Goal: Transaction & Acquisition: Purchase product/service

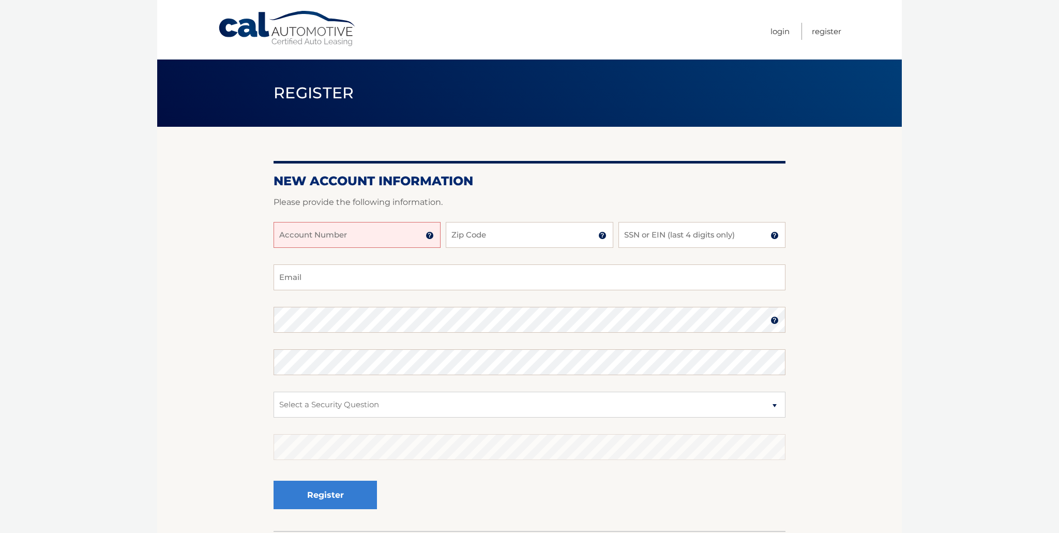
click at [355, 237] on input "Account Number" at bounding box center [357, 235] width 167 height 26
type input "44455986672"
click at [492, 231] on input "Zip Code" at bounding box center [529, 235] width 167 height 26
type input "33180"
click at [653, 238] on input "SSN or EIN (last 4 digits only)" at bounding box center [702, 235] width 167 height 26
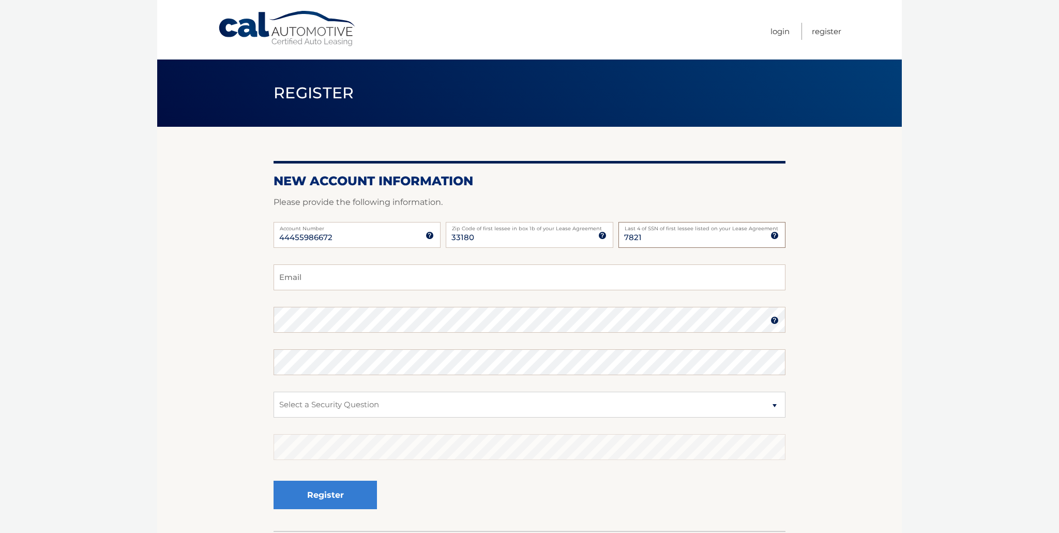
type input "7821"
click at [295, 278] on input "Email" at bounding box center [530, 277] width 512 height 26
type input "tanacsanita@gmail.com"
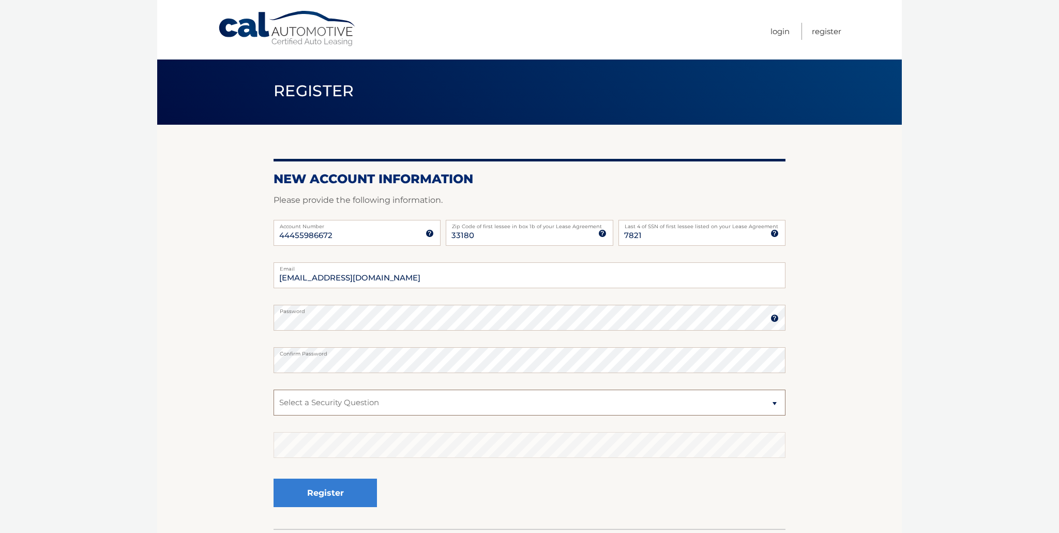
click at [306, 396] on select "Select a Security Question What was the name of your elementary school? What is…" at bounding box center [530, 402] width 512 height 26
select select "3"
click at [322, 491] on button "Register" at bounding box center [325, 492] width 103 height 28
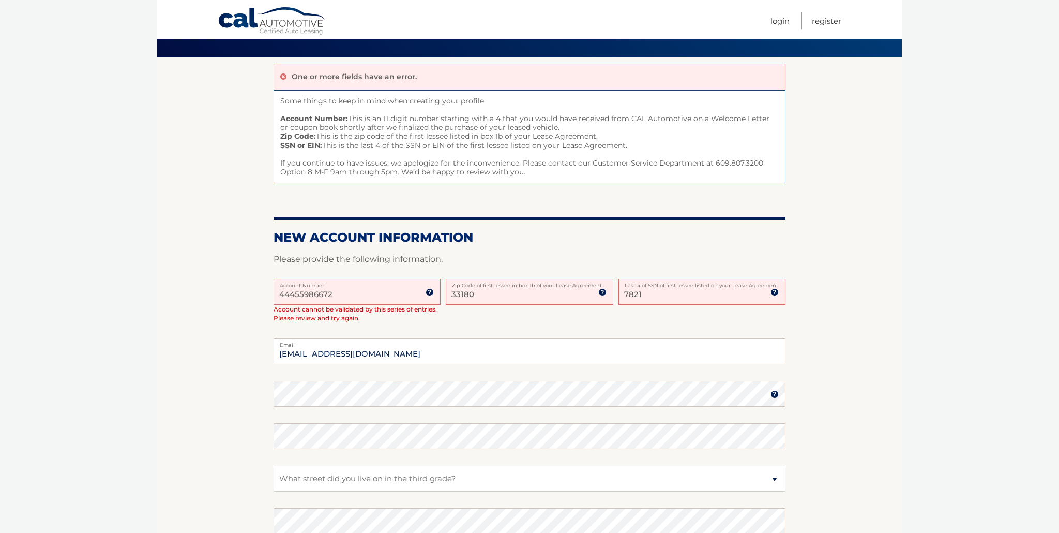
scroll to position [85, 0]
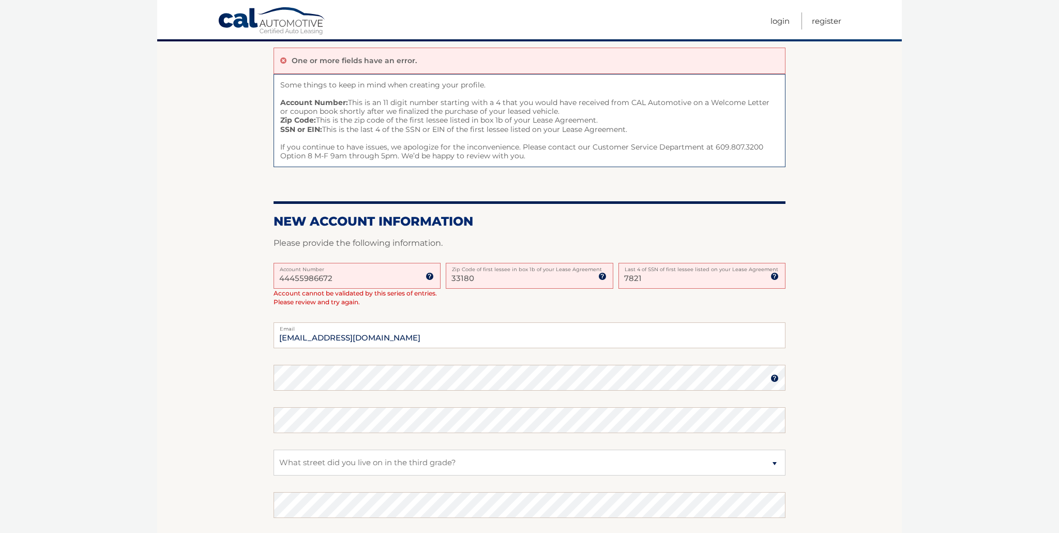
drag, startPoint x: 654, startPoint y: 281, endPoint x: 582, endPoint y: 283, distance: 71.9
click at [582, 283] on div "44455986672 Account Number 11 digit account number provided on your coupon book…" at bounding box center [530, 293] width 512 height 60
click at [775, 275] on img at bounding box center [775, 276] width 8 height 8
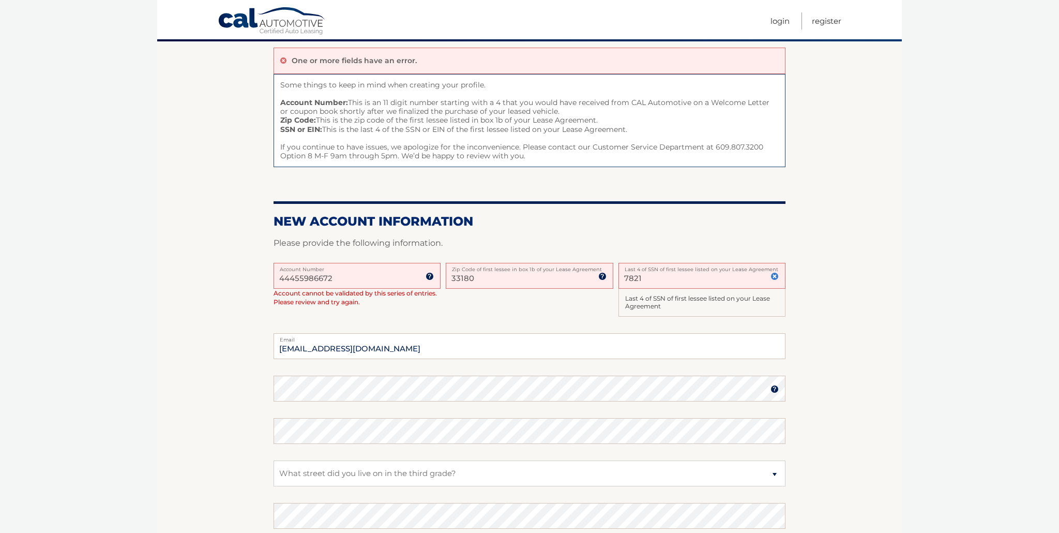
drag, startPoint x: 662, startPoint y: 279, endPoint x: 616, endPoint y: 278, distance: 45.5
click at [616, 278] on div "44455986672 Account Number 11 digit account number provided on your coupon book…" at bounding box center [530, 298] width 512 height 71
type input "1135"
click at [984, 344] on body "Cal Automotive Menu Login Register Register" at bounding box center [529, 181] width 1059 height 533
click at [827, 298] on section "One or more fields have an error. Some things to keep in mind when creating you…" at bounding box center [529, 320] width 745 height 558
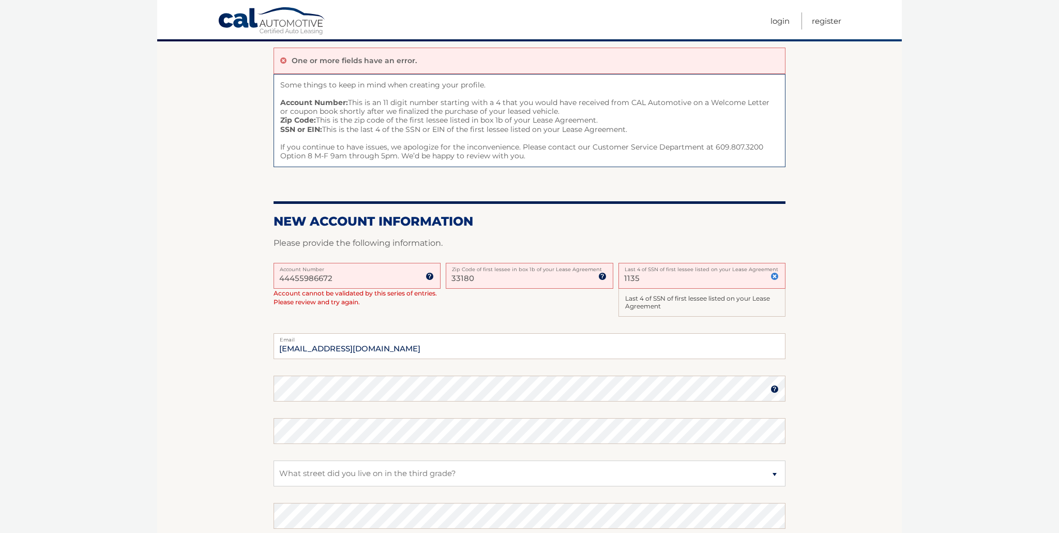
click at [367, 282] on input "44455986672" at bounding box center [357, 276] width 167 height 26
click at [488, 279] on input "33180" at bounding box center [529, 276] width 167 height 26
click at [680, 284] on input "1135" at bounding box center [702, 276] width 167 height 26
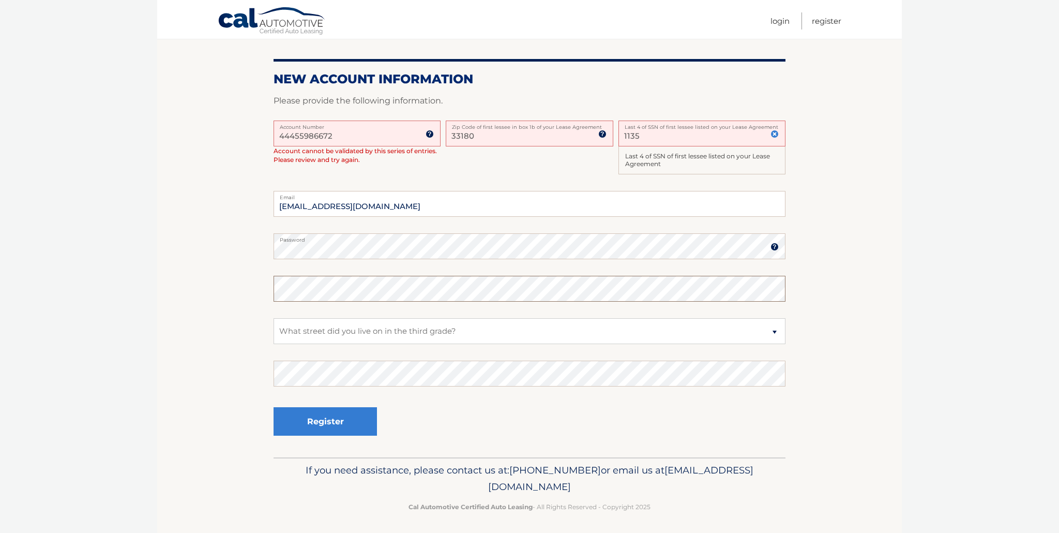
scroll to position [228, 0]
click at [339, 327] on select "Select a Security Question What was the name of your elementary school? What is…" at bounding box center [530, 331] width 512 height 26
click at [322, 421] on button "Register" at bounding box center [325, 420] width 103 height 28
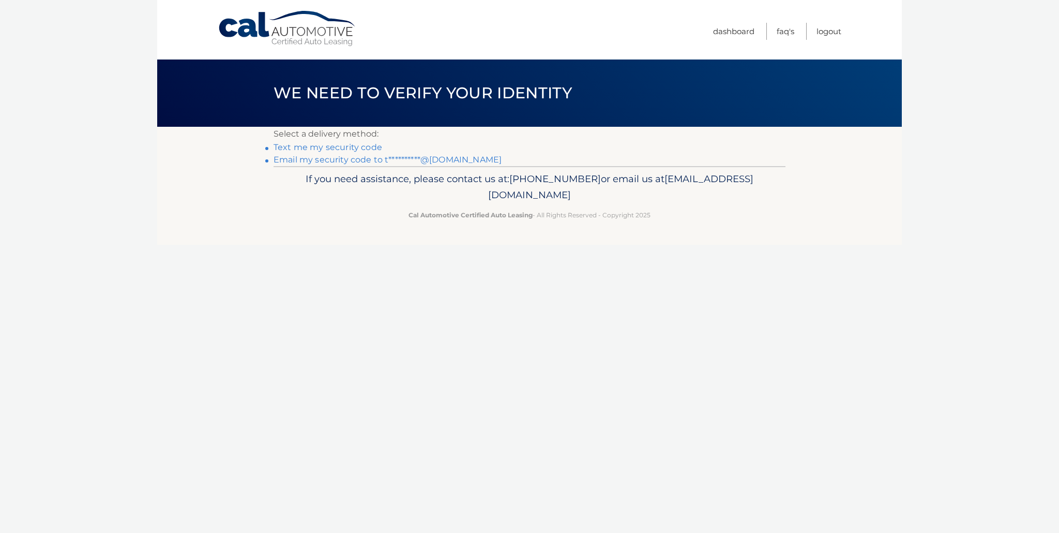
click at [369, 148] on link "Text me my security code" at bounding box center [328, 147] width 109 height 10
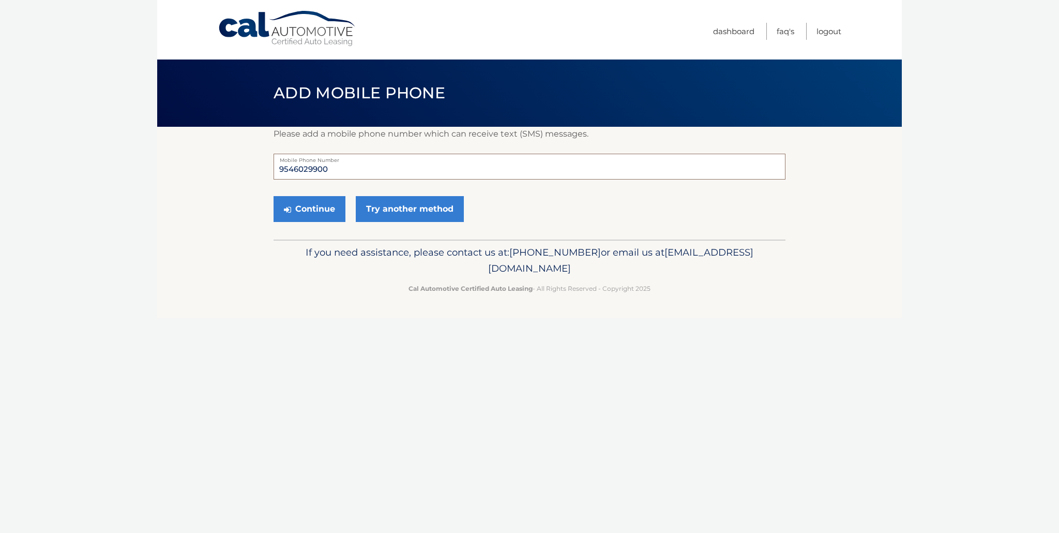
drag, startPoint x: 347, startPoint y: 165, endPoint x: 259, endPoint y: 167, distance: 87.9
click at [259, 167] on section "Please add a mobile phone number which can receive text (SMS) messages. 9546029…" at bounding box center [529, 183] width 745 height 113
type input "3059859255"
click at [306, 205] on button "Continue" at bounding box center [310, 209] width 72 height 26
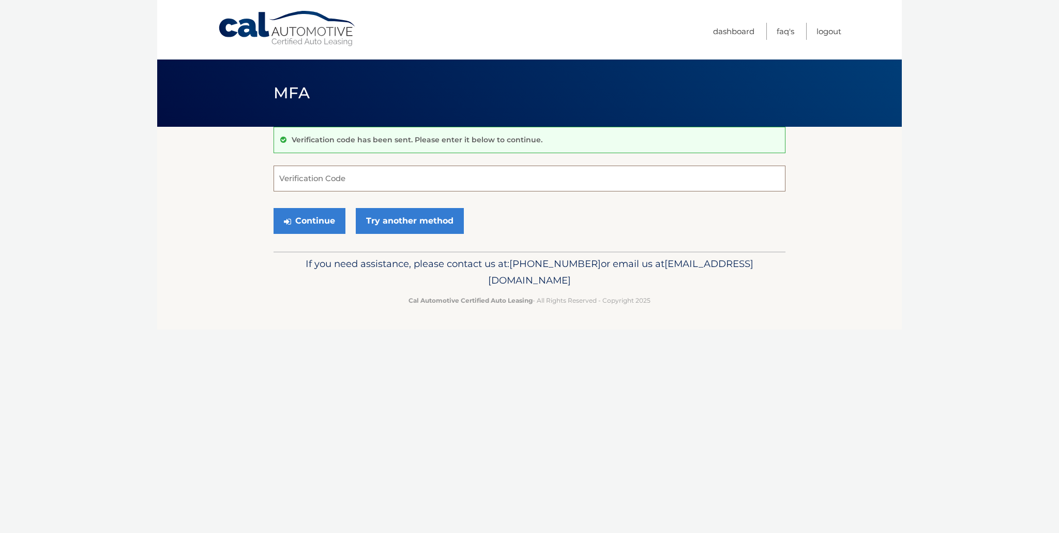
click at [306, 174] on input "Verification Code" at bounding box center [530, 178] width 512 height 26
type input "005064"
click at [308, 216] on button "Continue" at bounding box center [310, 221] width 72 height 26
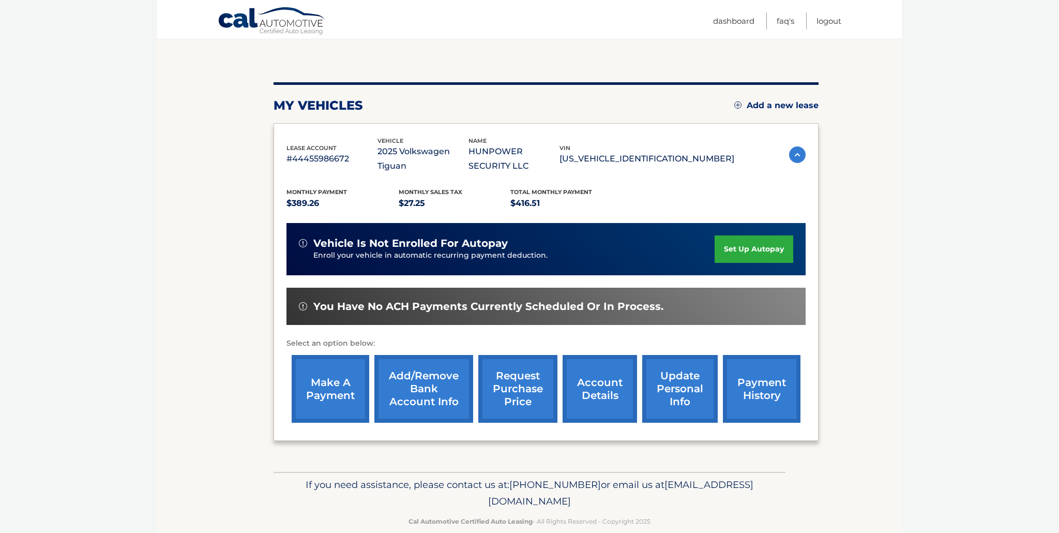
scroll to position [95, 0]
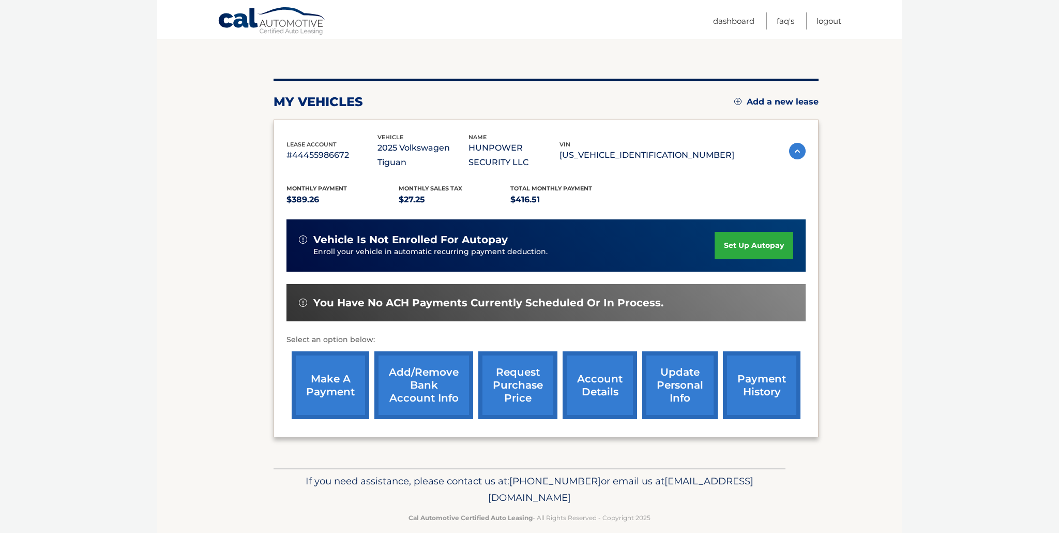
click at [338, 390] on link "make a payment" at bounding box center [331, 385] width 78 height 68
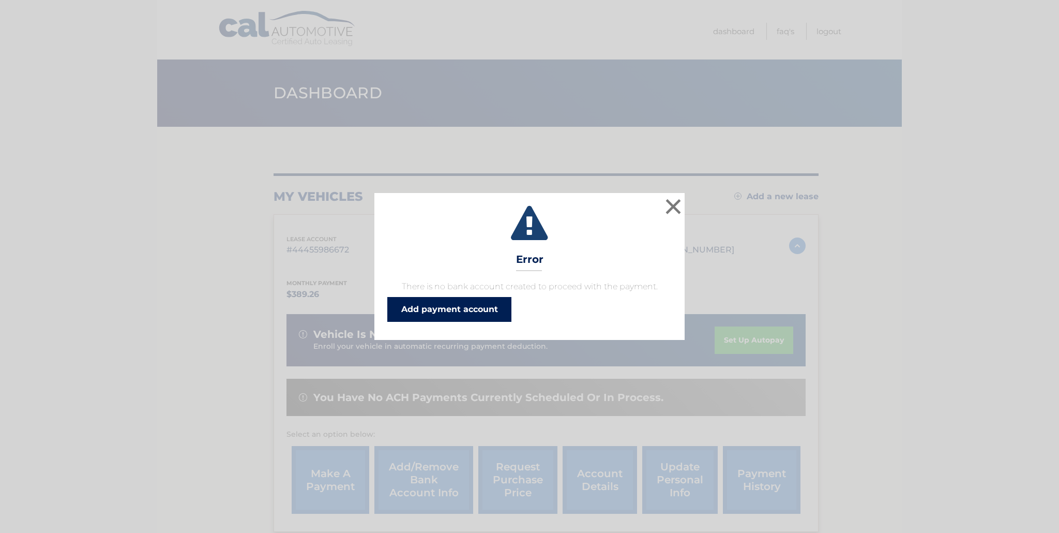
click at [492, 307] on link "Add payment account" at bounding box center [449, 309] width 124 height 25
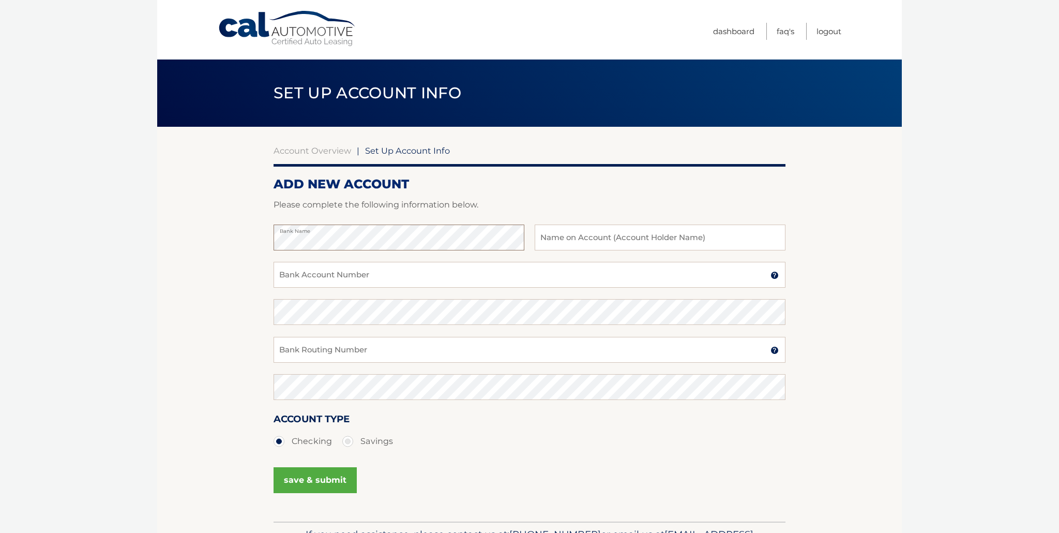
scroll to position [1, 0]
click at [616, 239] on input "text" at bounding box center [660, 237] width 251 height 26
click at [880, 248] on section "Account Overview | Set Up Account Info ADD NEW ACCOUNT Please complete the foll…" at bounding box center [529, 323] width 745 height 395
click at [637, 239] on input "text" at bounding box center [660, 237] width 251 height 26
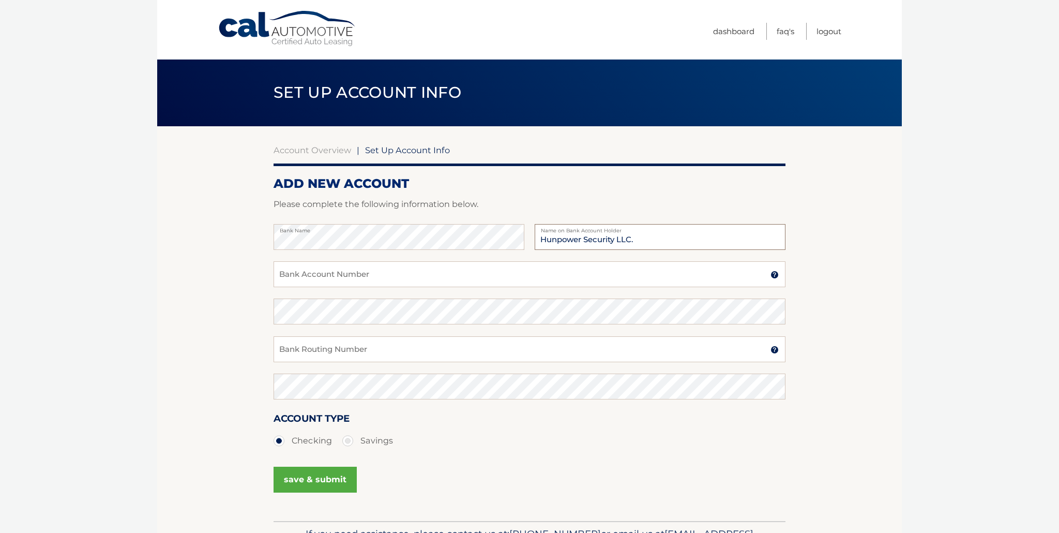
type input "Hunpower Security LLC."
click at [306, 280] on input "Bank Account Number" at bounding box center [530, 274] width 512 height 26
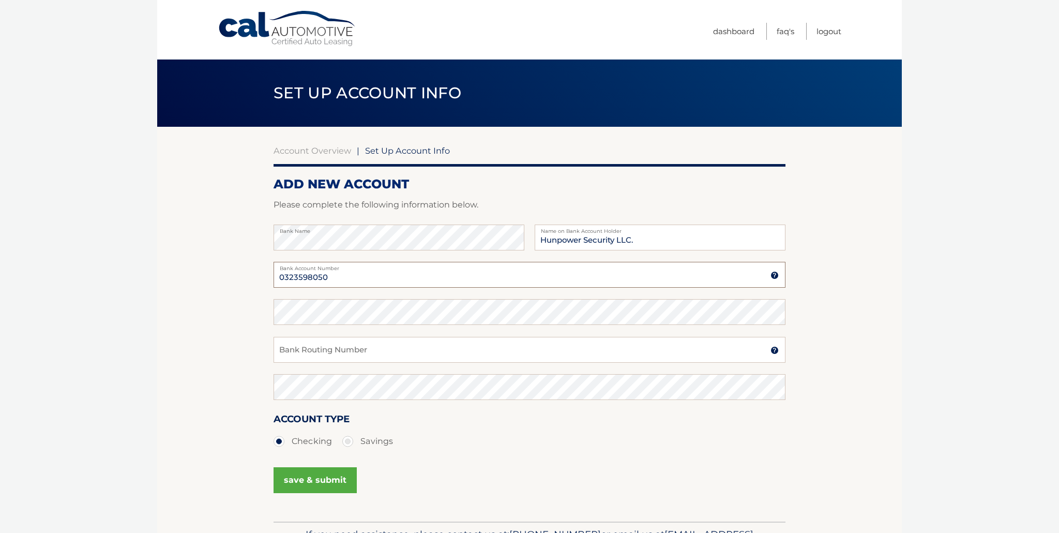
type input "0323598050"
drag, startPoint x: 364, startPoint y: 348, endPoint x: 461, endPoint y: 335, distance: 97.6
click at [364, 348] on input "Bank Routing Number" at bounding box center [530, 350] width 512 height 26
type input "063104668"
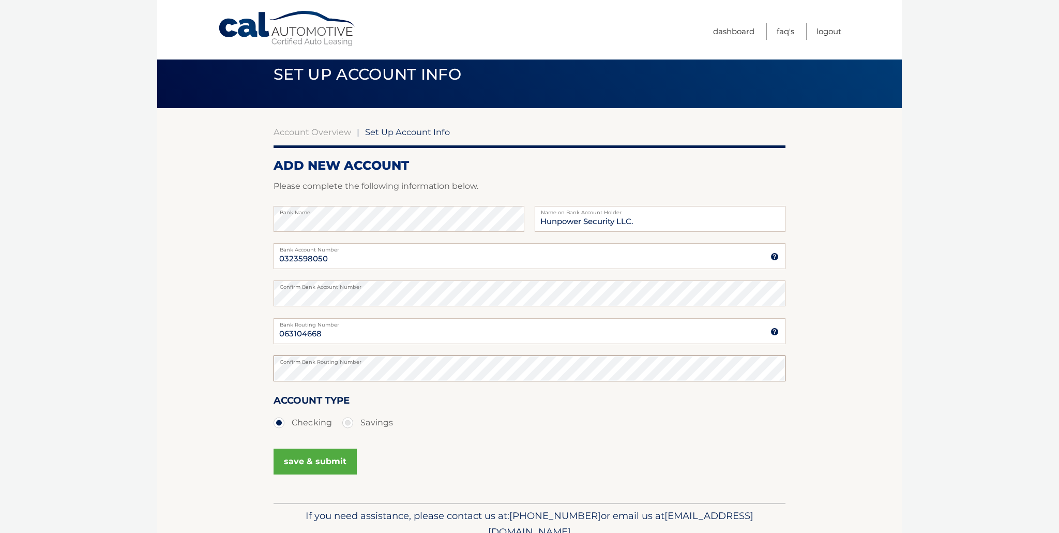
scroll to position [67, 0]
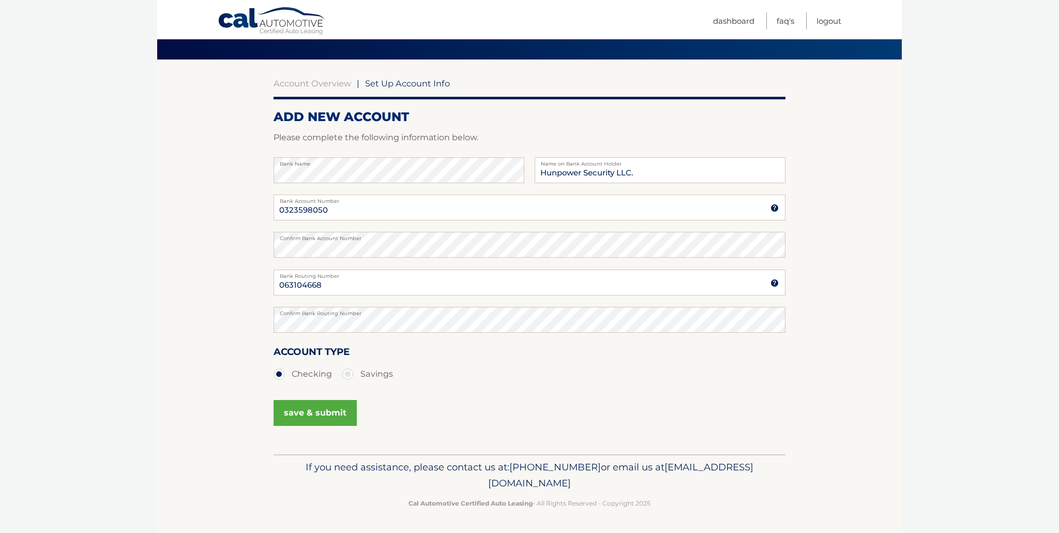
click at [318, 416] on button "save & submit" at bounding box center [315, 413] width 83 height 26
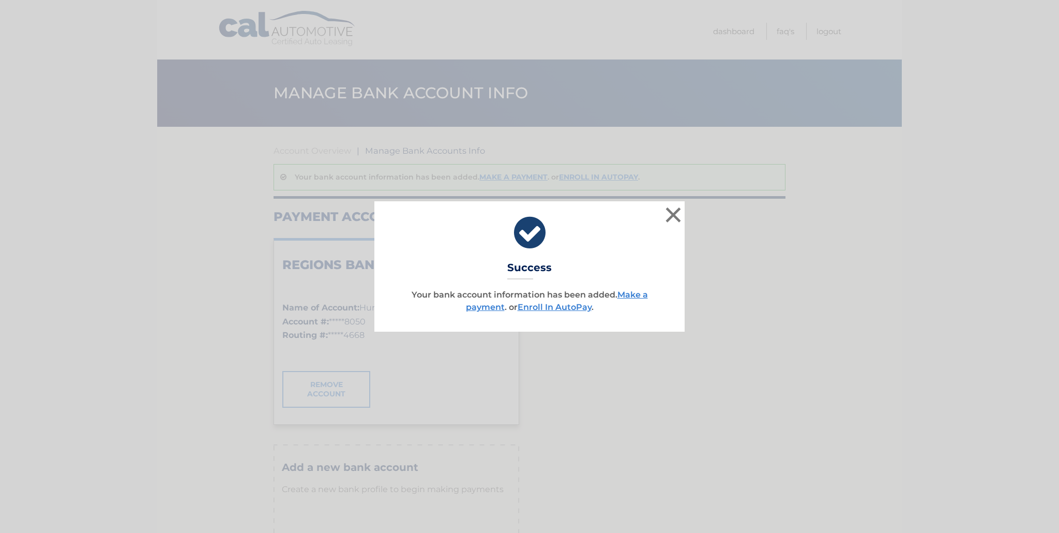
drag, startPoint x: 637, startPoint y: 292, endPoint x: 843, endPoint y: 304, distance: 206.7
click at [637, 292] on link "Make a payment" at bounding box center [557, 301] width 182 height 22
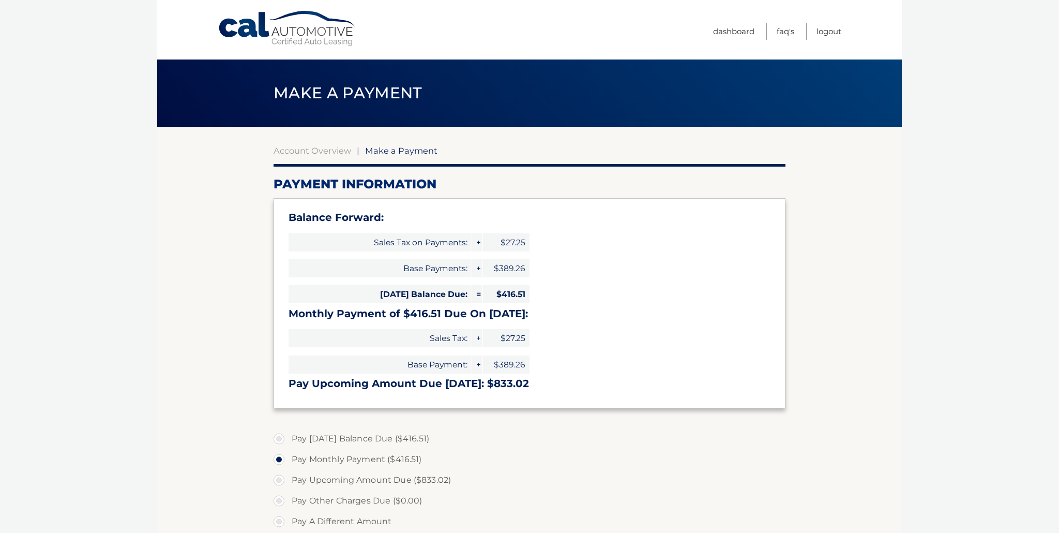
select select "OWU4NDIyNTEtYmYzZC00NzgwLTg0YzEtMjNjNThiMDUyN2Iw"
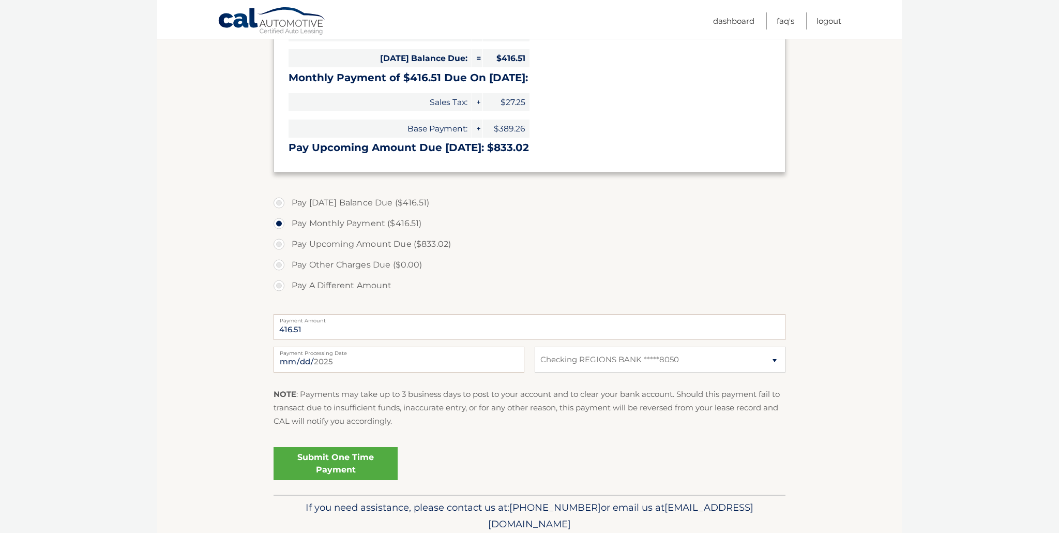
scroll to position [234, 0]
click at [278, 203] on label "Pay Today's Balance Due ($416.51)" at bounding box center [530, 204] width 512 height 21
click at [278, 203] on input "Pay Today's Balance Due ($416.51)" at bounding box center [283, 202] width 10 height 17
radio input "true"
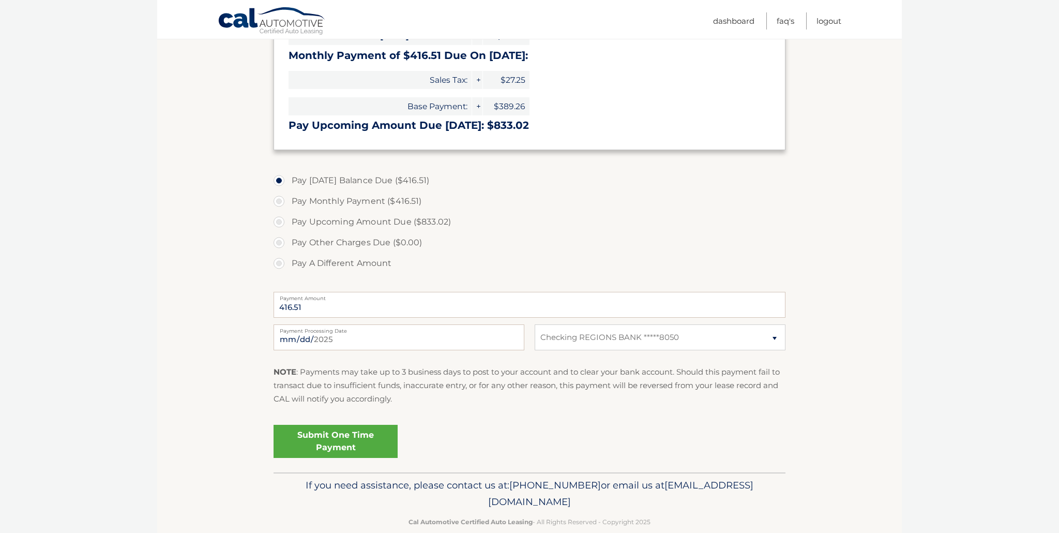
scroll to position [268, 0]
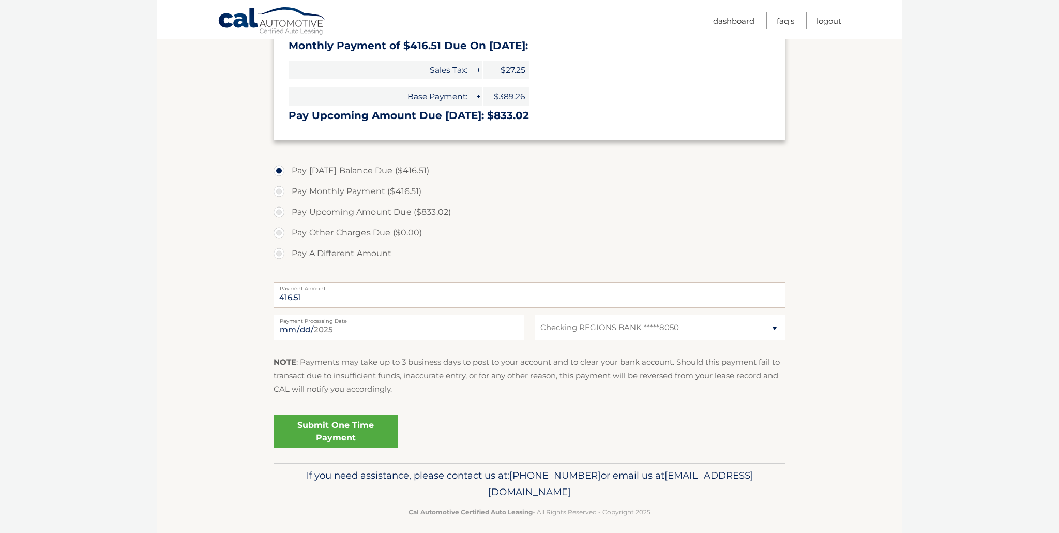
click at [329, 429] on link "Submit One Time Payment" at bounding box center [336, 431] width 124 height 33
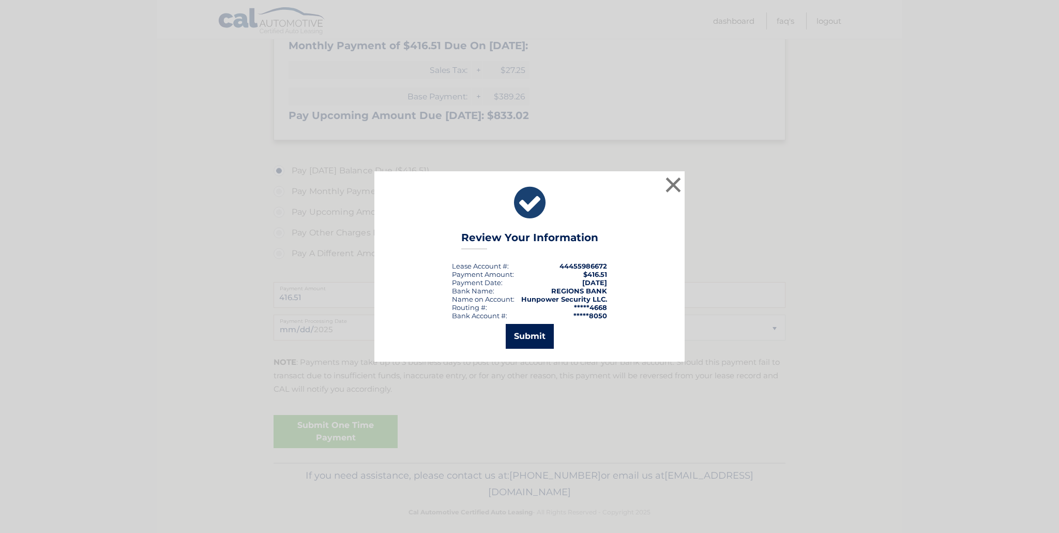
click at [531, 339] on button "Submit" at bounding box center [530, 336] width 48 height 25
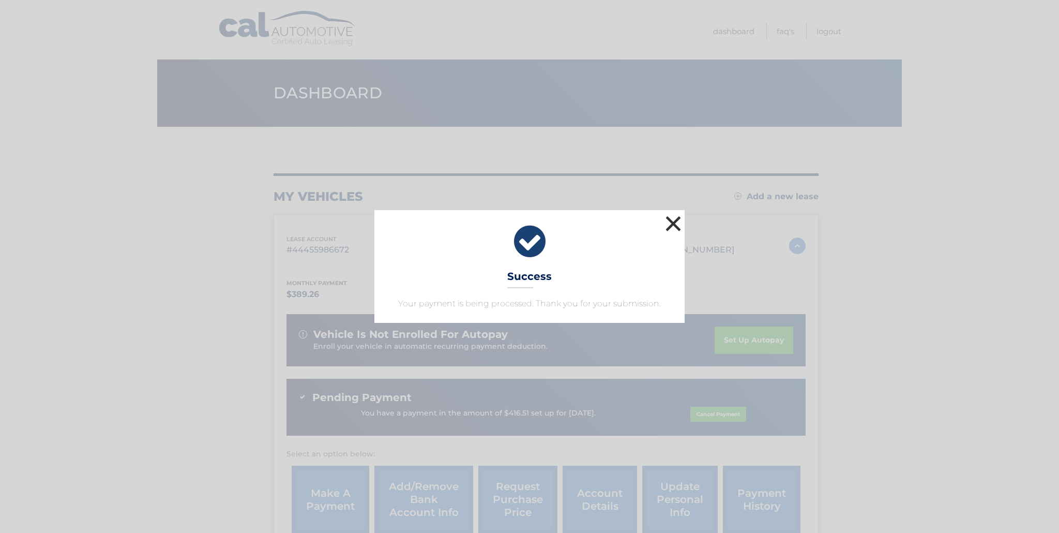
click at [674, 221] on button "×" at bounding box center [673, 223] width 21 height 21
